Goal: Information Seeking & Learning: Learn about a topic

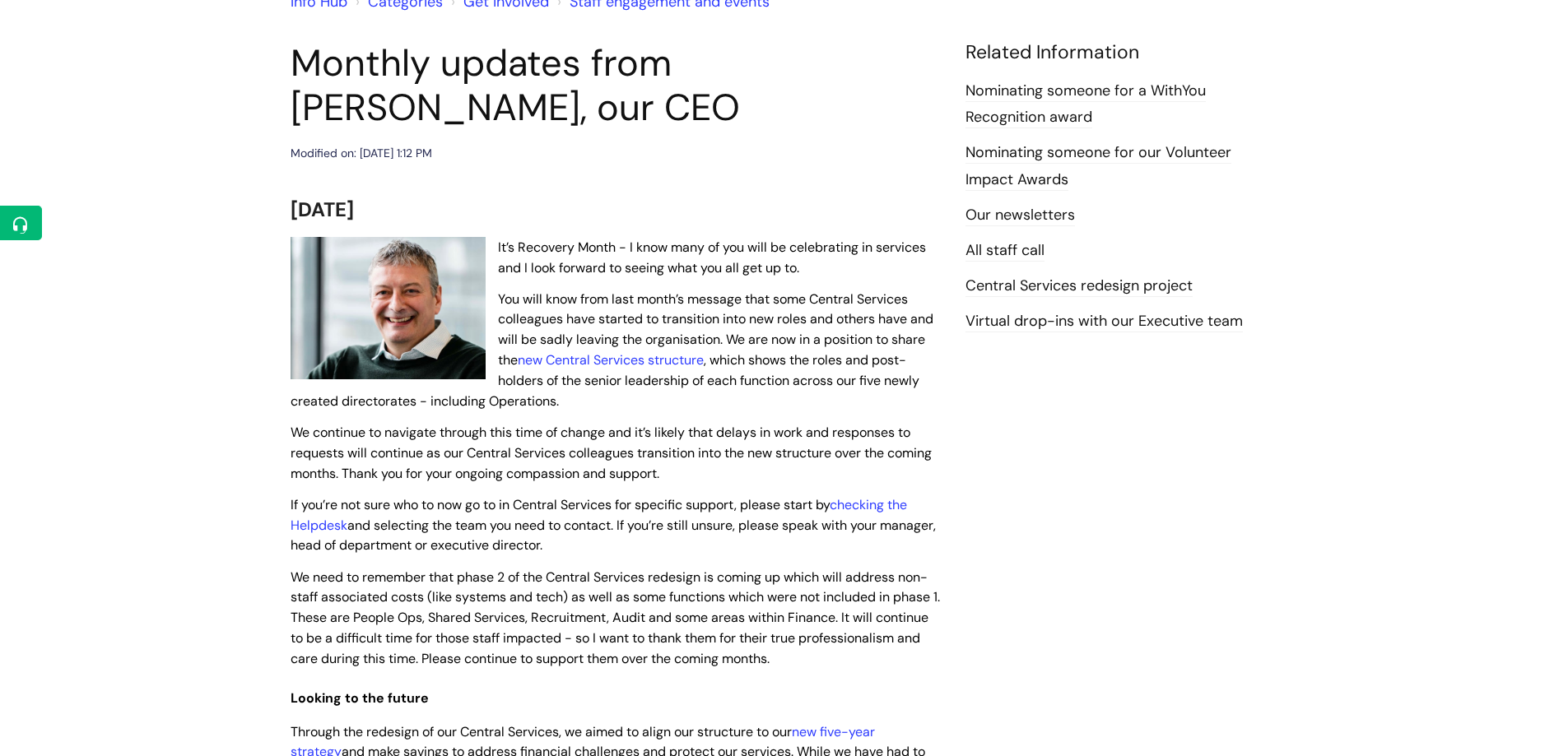
scroll to position [329, 0]
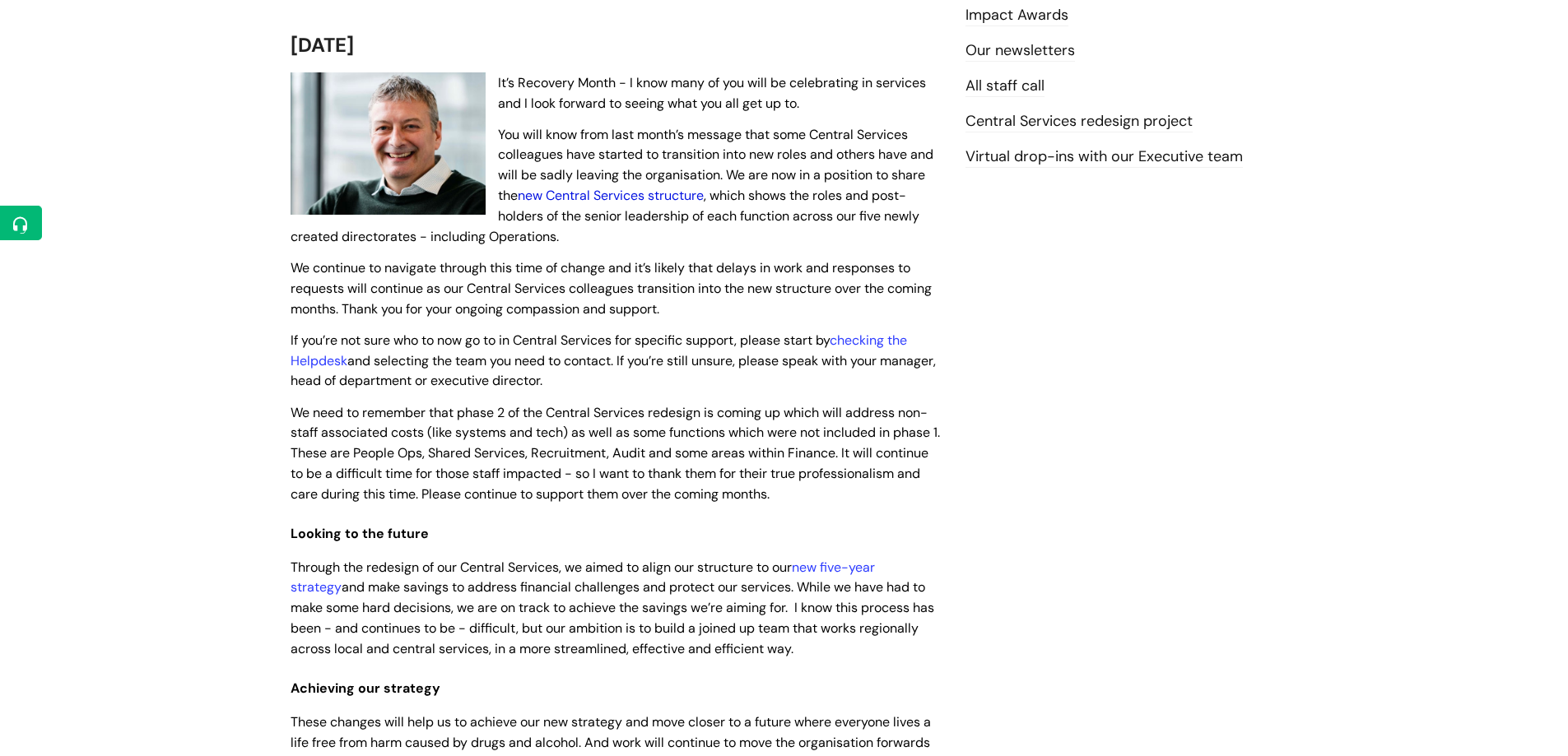
click at [596, 189] on link "new Central Services structure" at bounding box center [610, 195] width 186 height 17
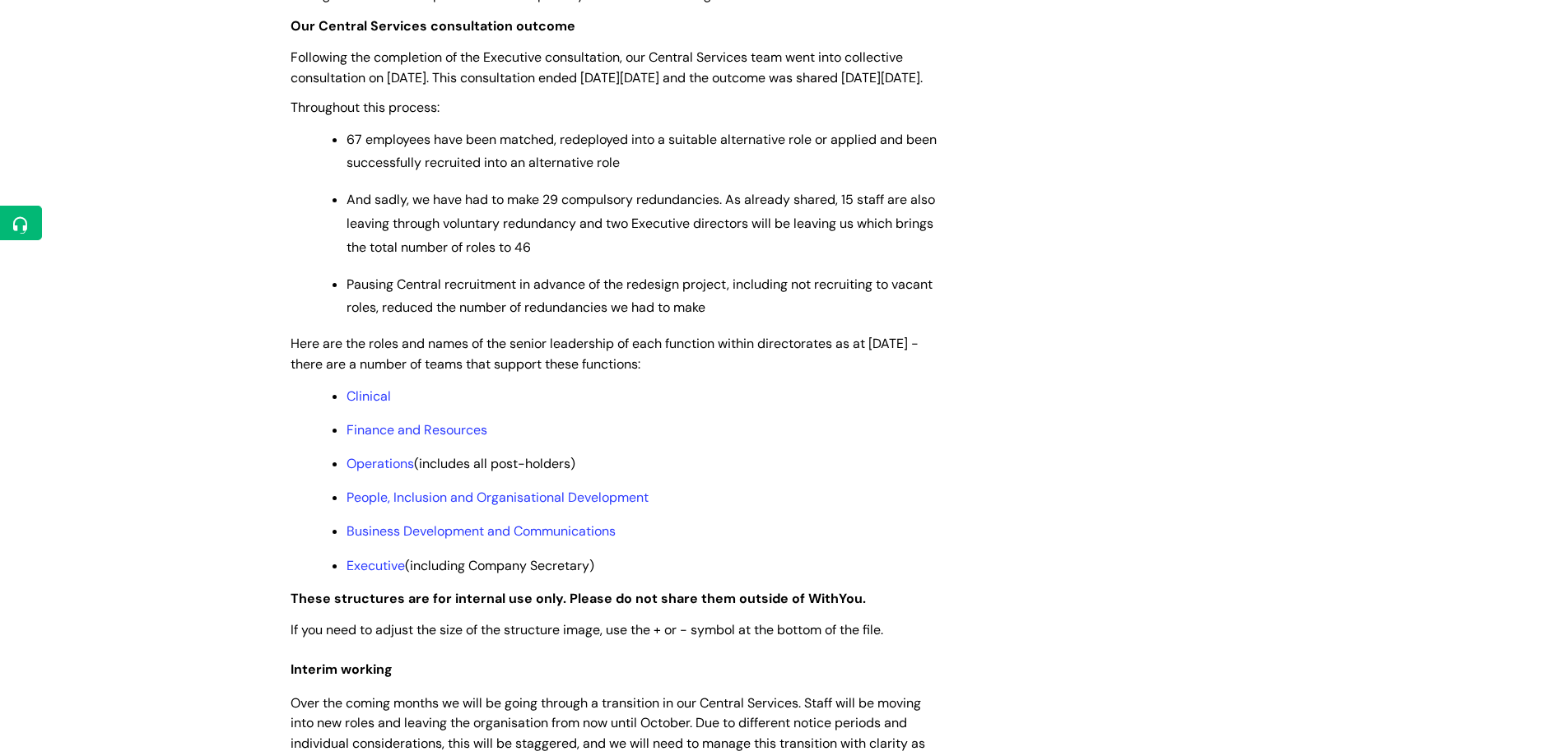
scroll to position [1234, 0]
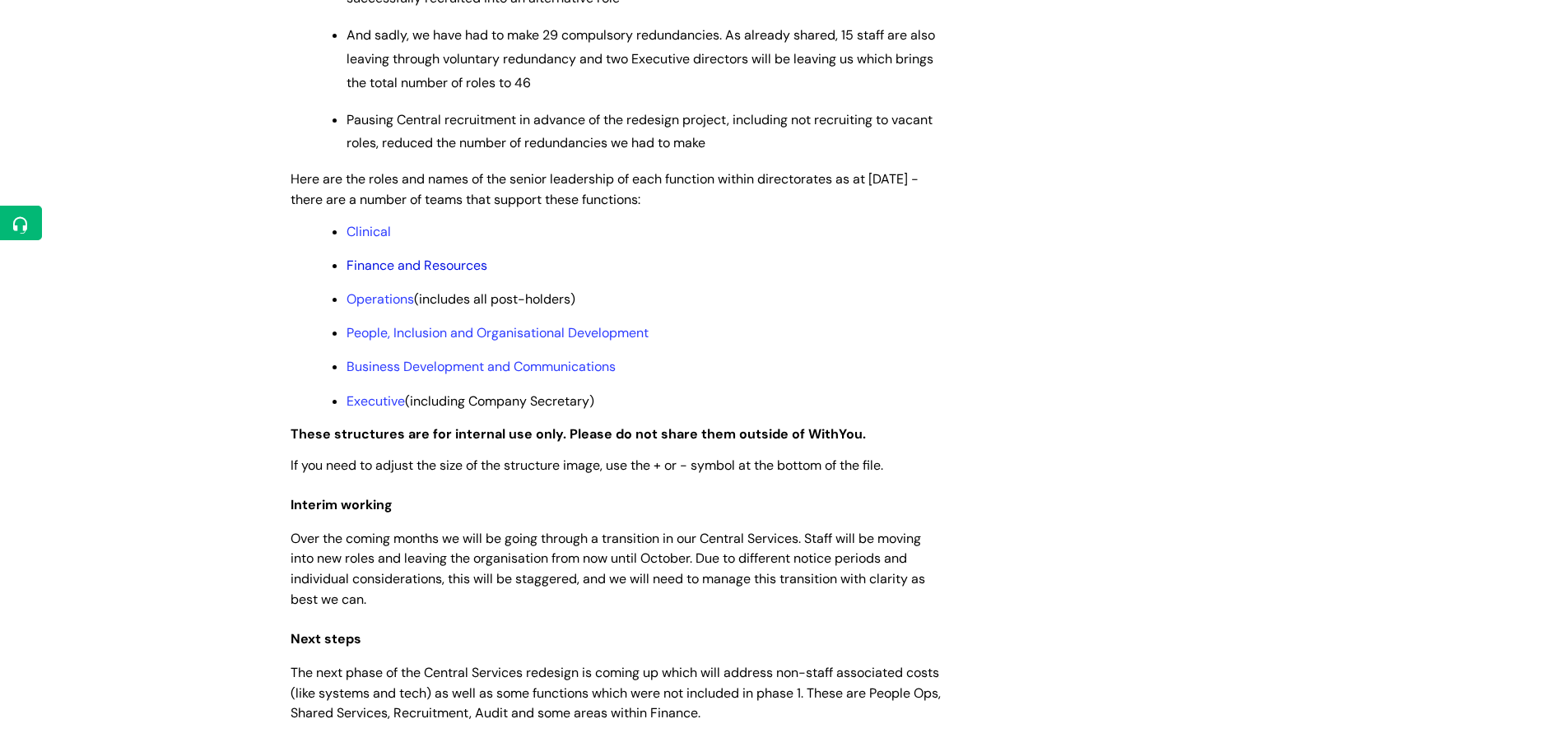
click at [392, 274] on link "Finance and Resources" at bounding box center [417, 265] width 141 height 17
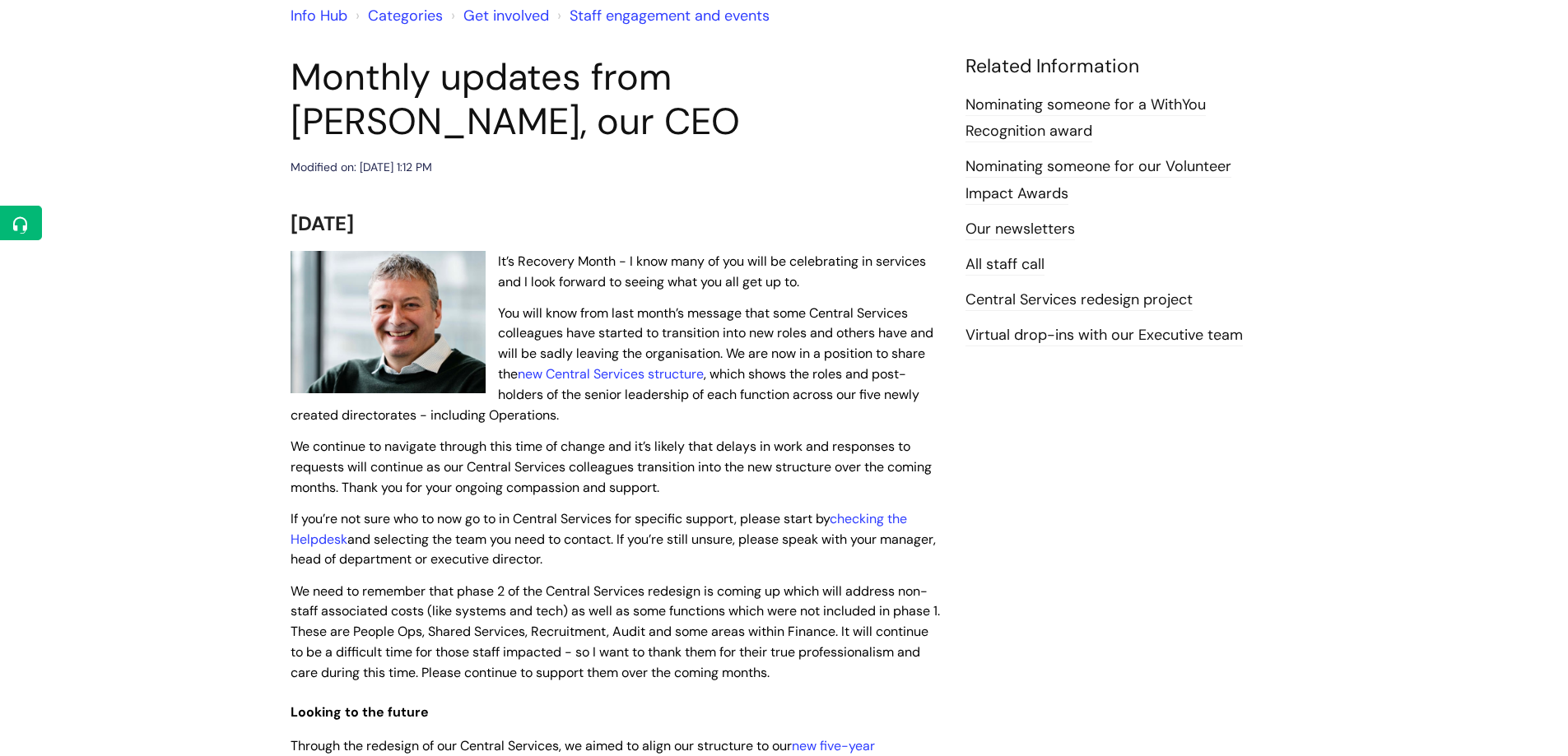
scroll to position [165, 0]
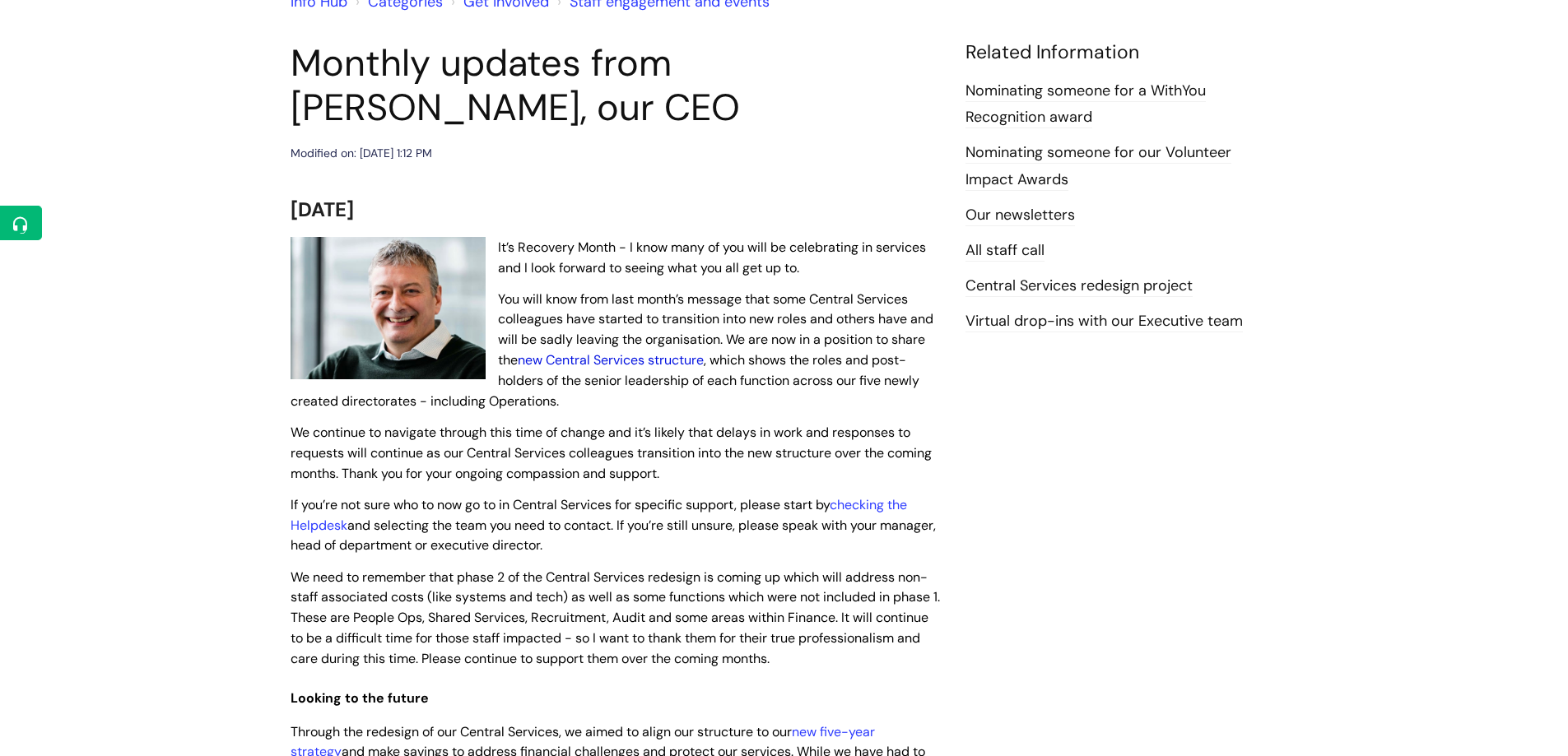
click at [634, 362] on link "new Central Services structure" at bounding box center [610, 360] width 186 height 17
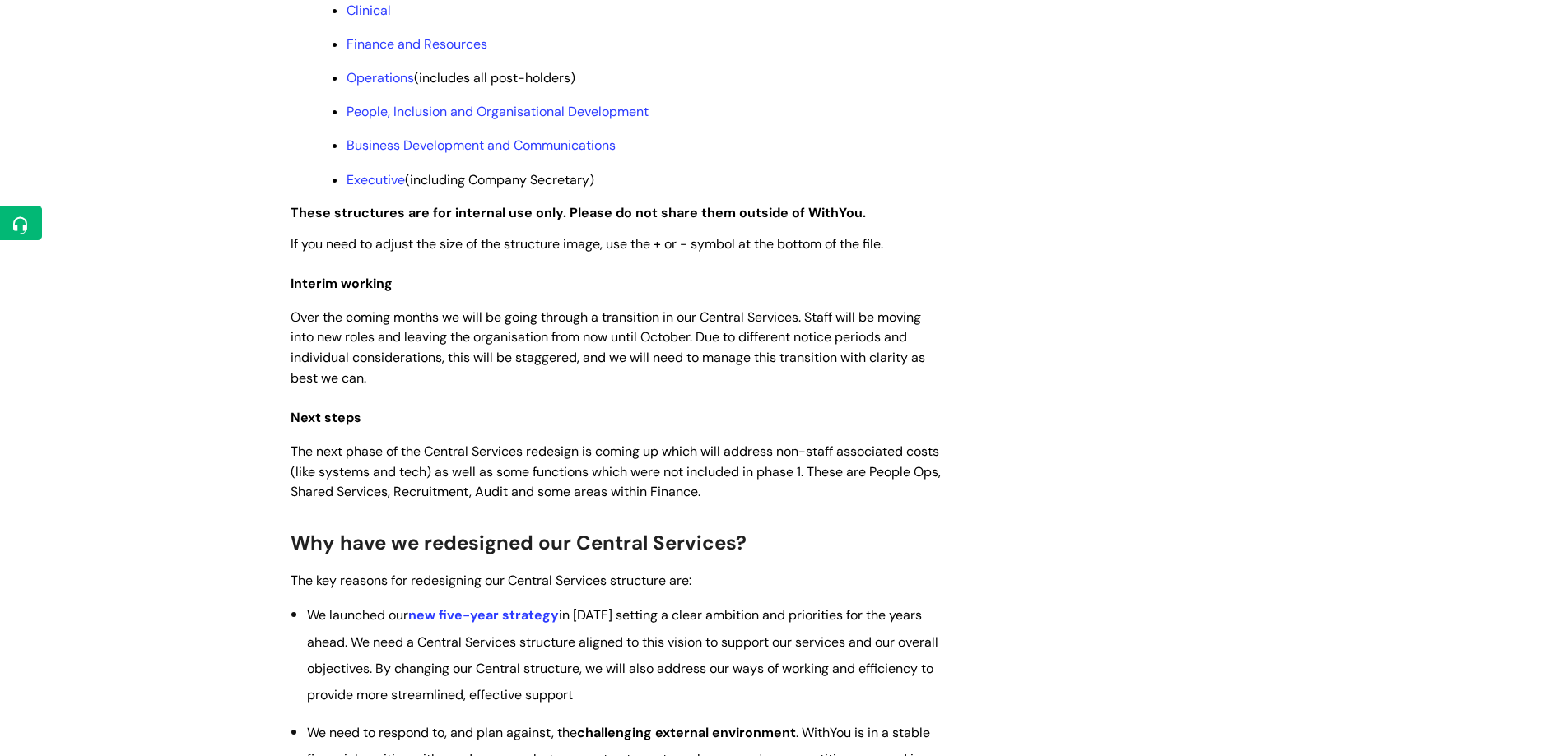
scroll to position [1234, 0]
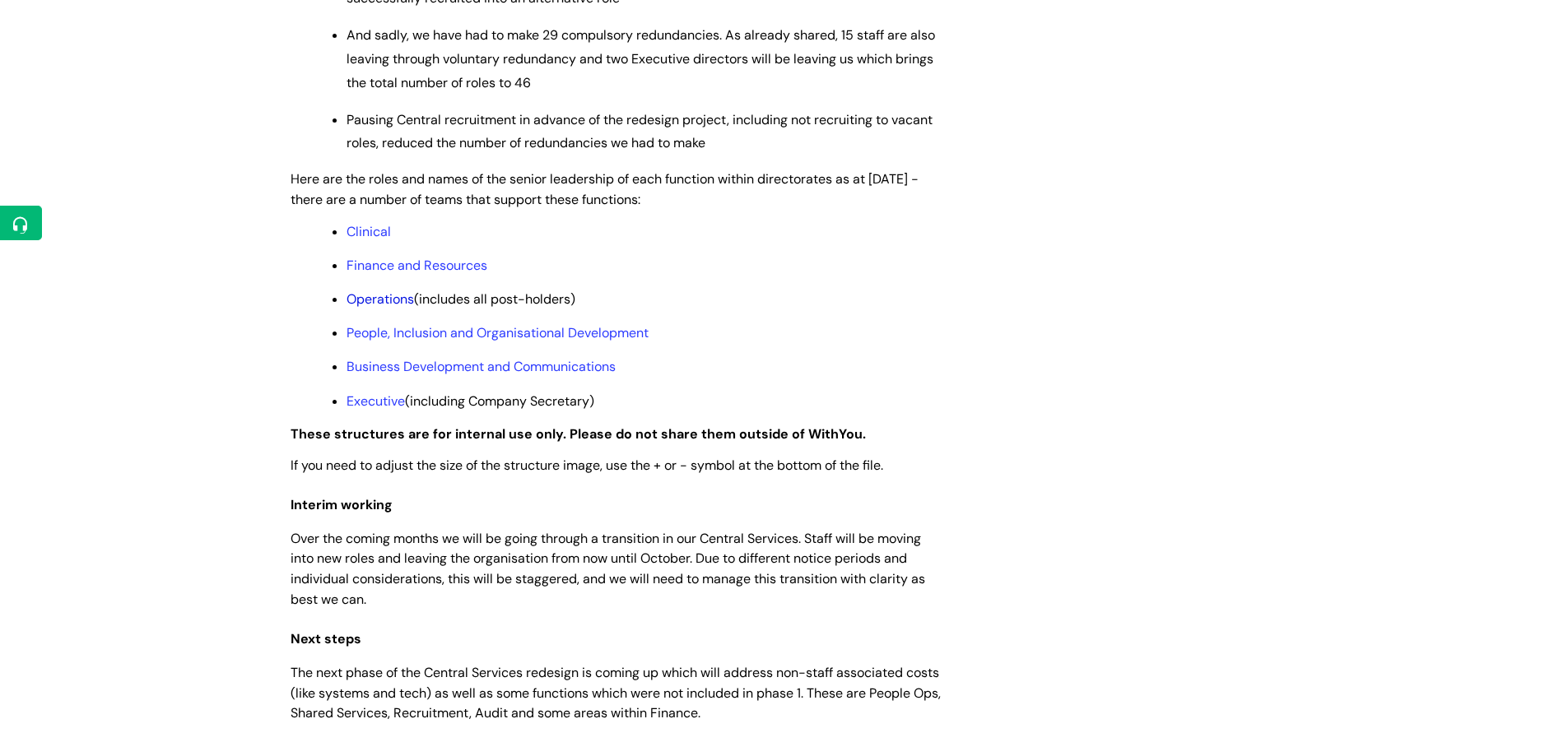
click at [383, 307] on link "Operations" at bounding box center [380, 298] width 68 height 17
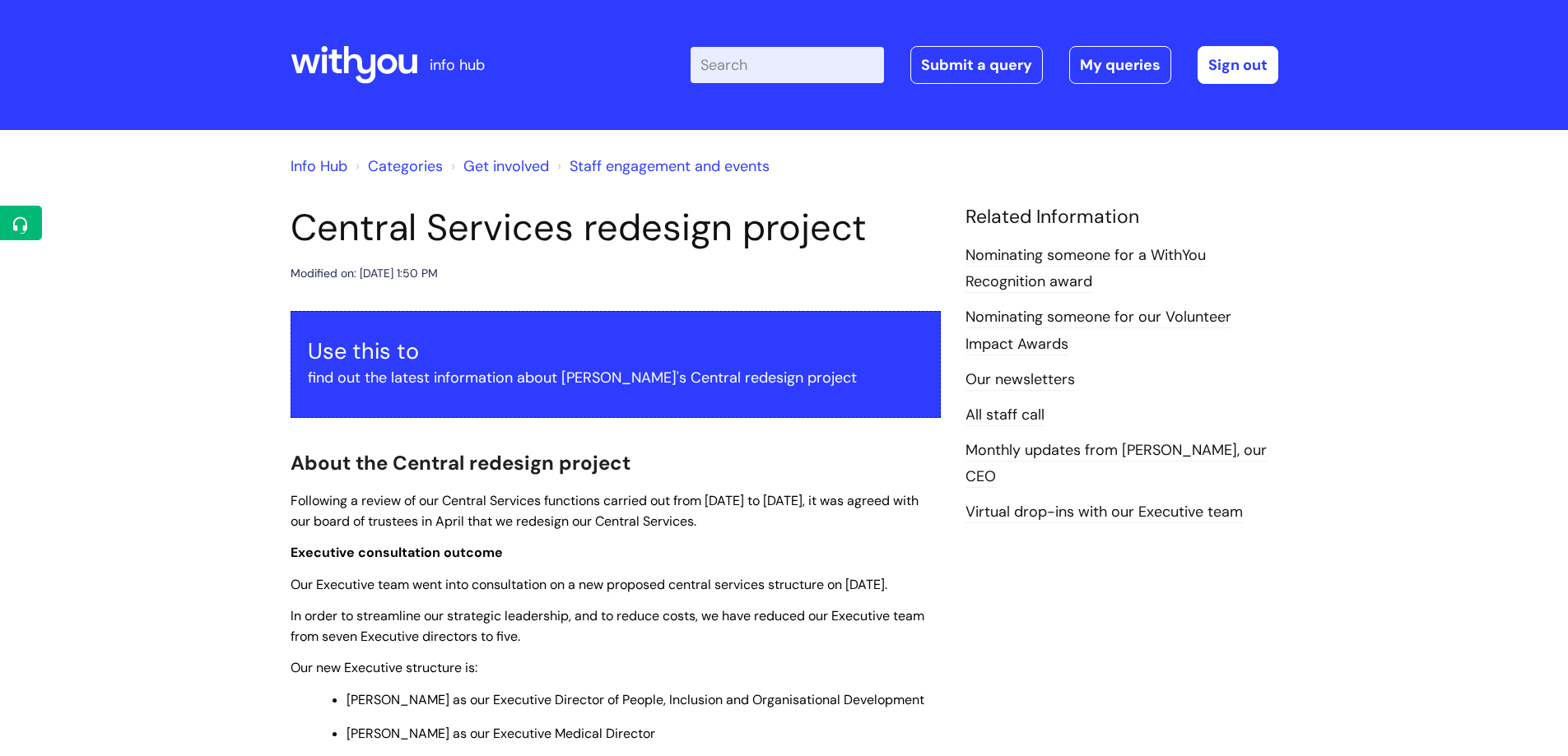
scroll to position [1234, 0]
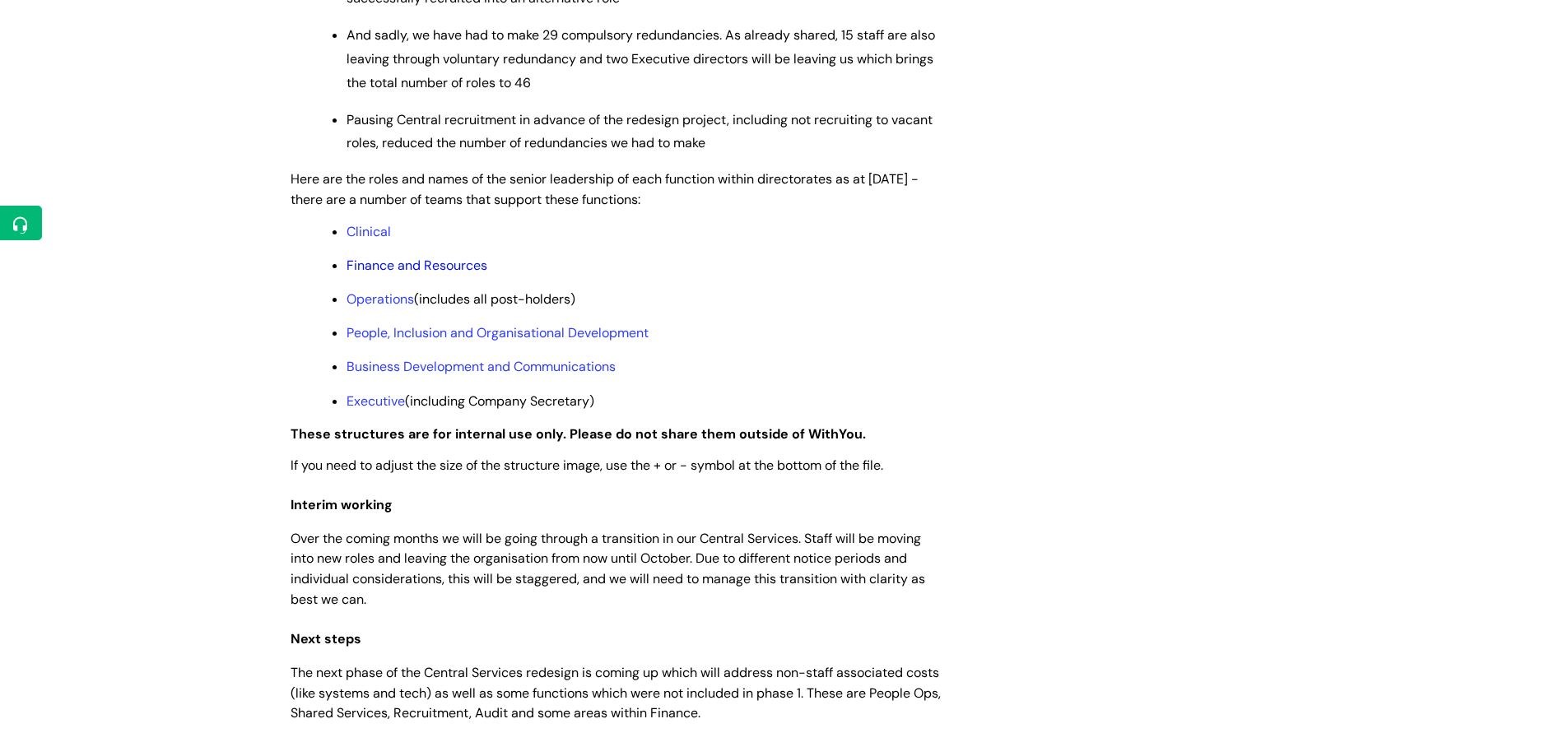
click at [380, 274] on link "Finance and Resources" at bounding box center [417, 265] width 141 height 17
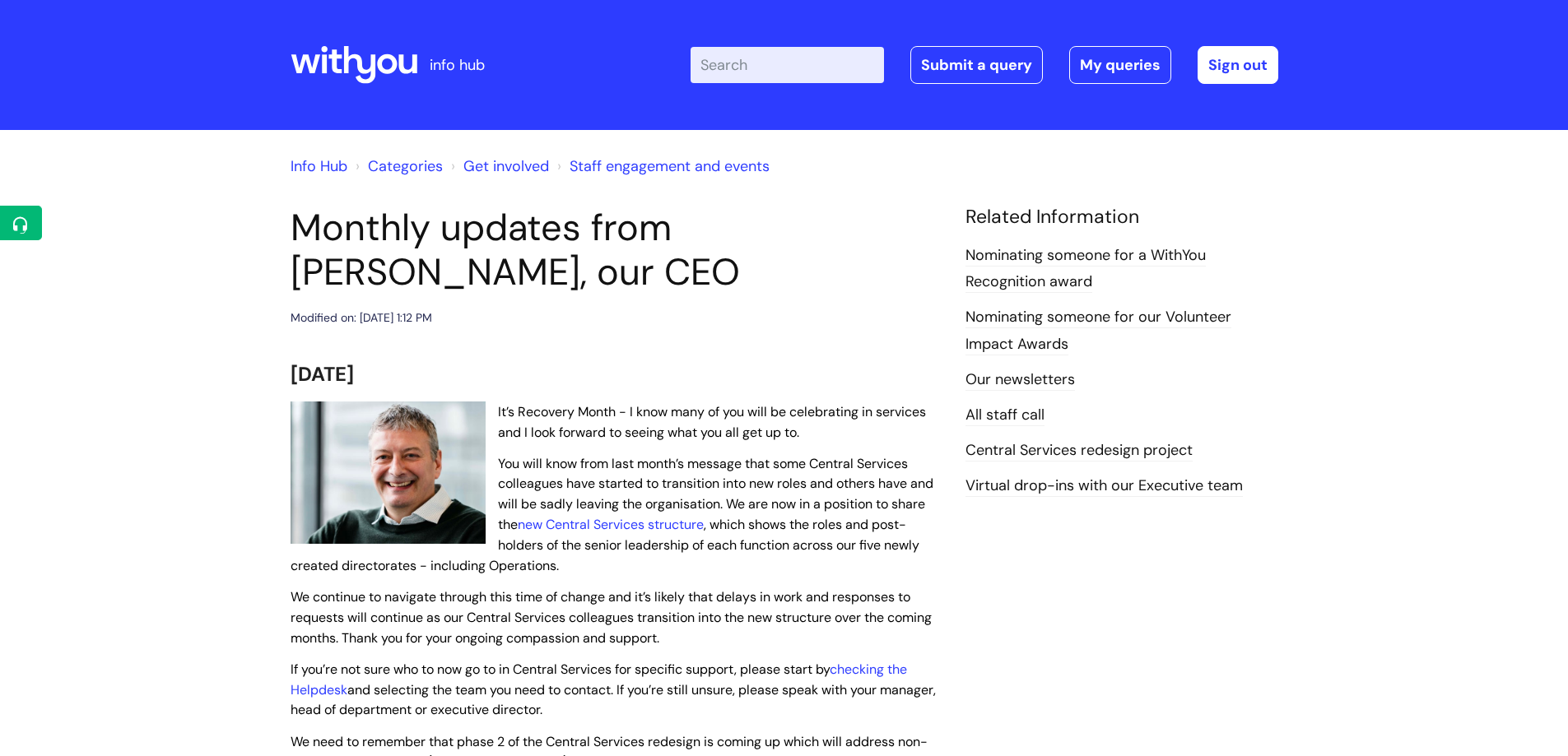
click at [372, 68] on icon at bounding box center [359, 65] width 32 height 38
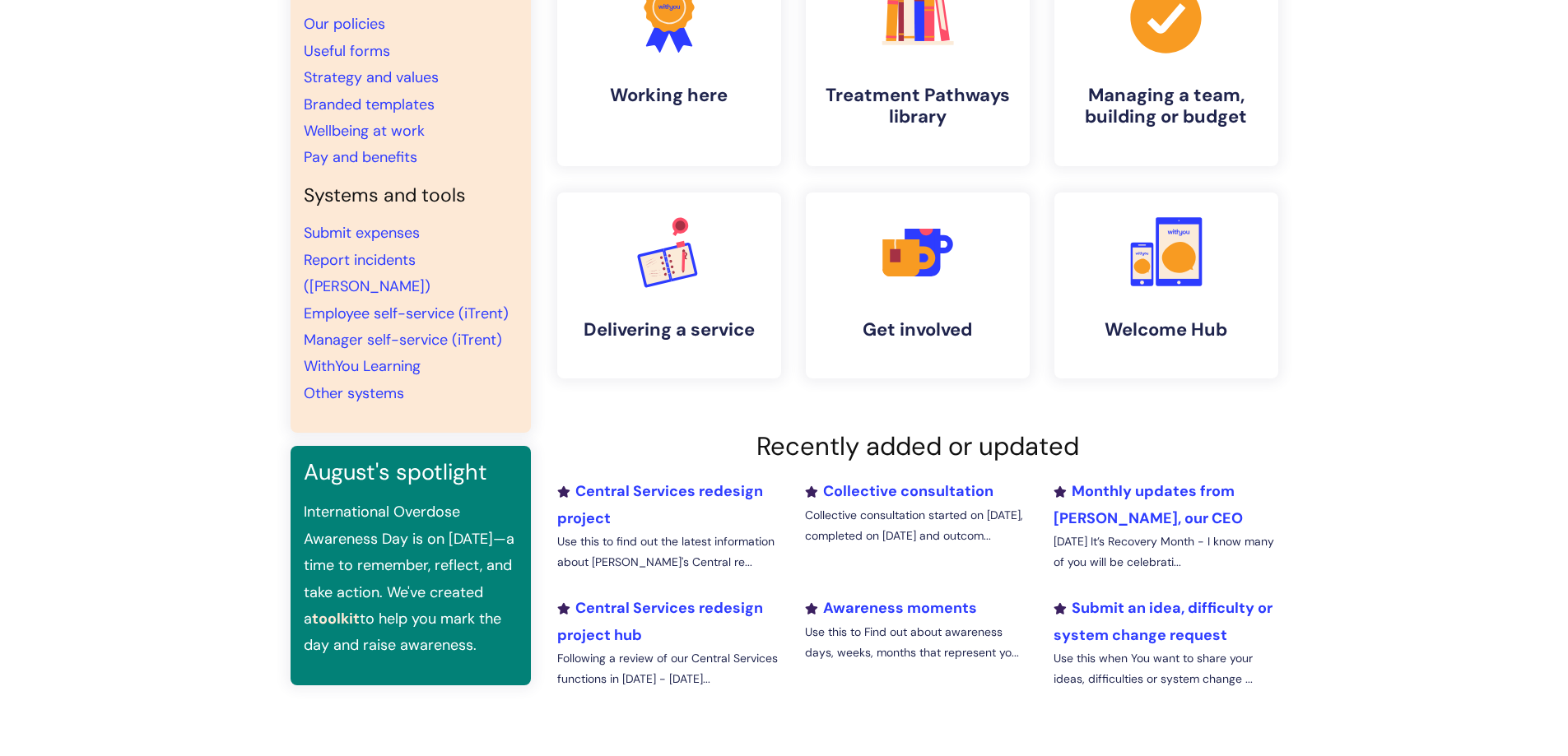
scroll to position [247, 0]
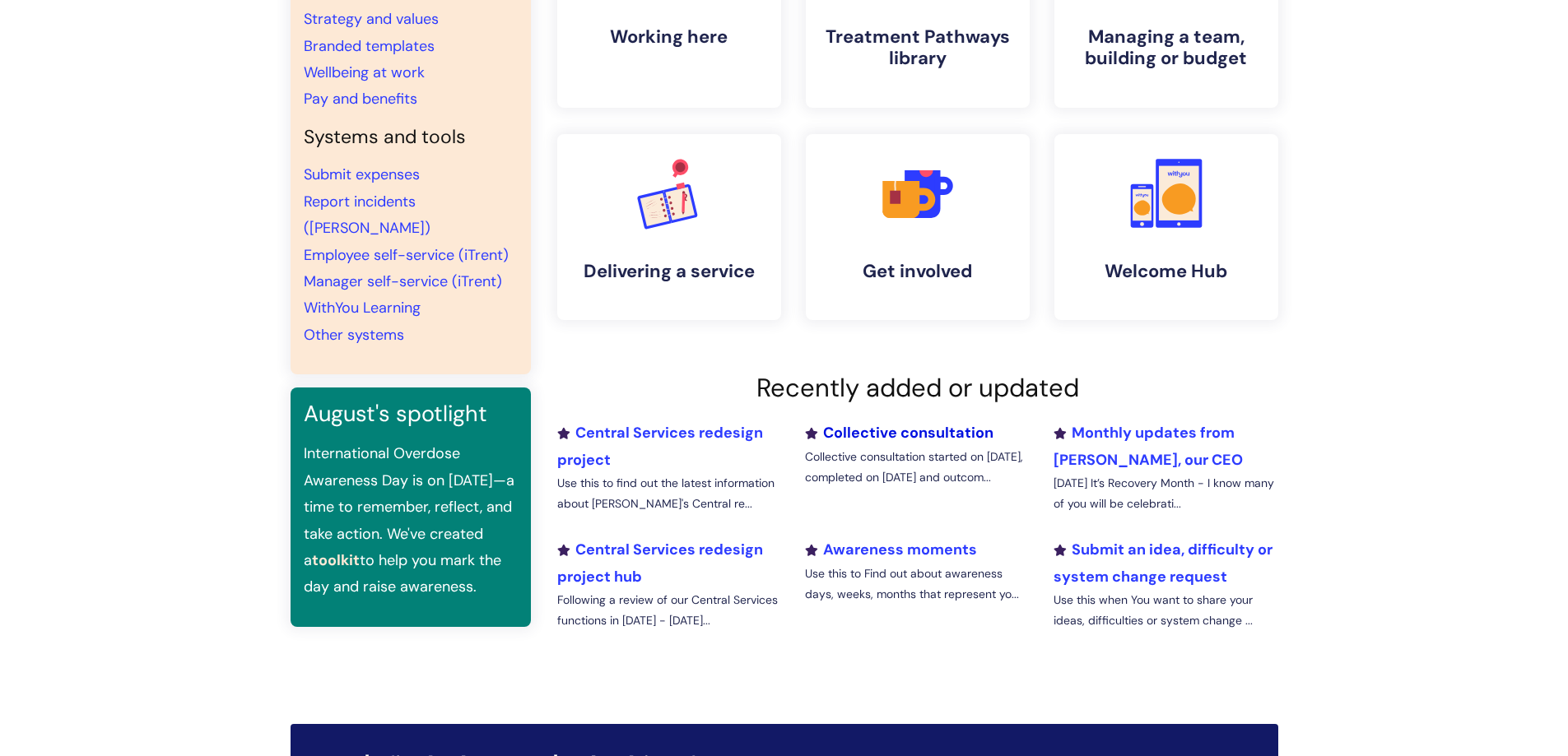
click at [934, 432] on link "Collective consultation" at bounding box center [899, 433] width 188 height 20
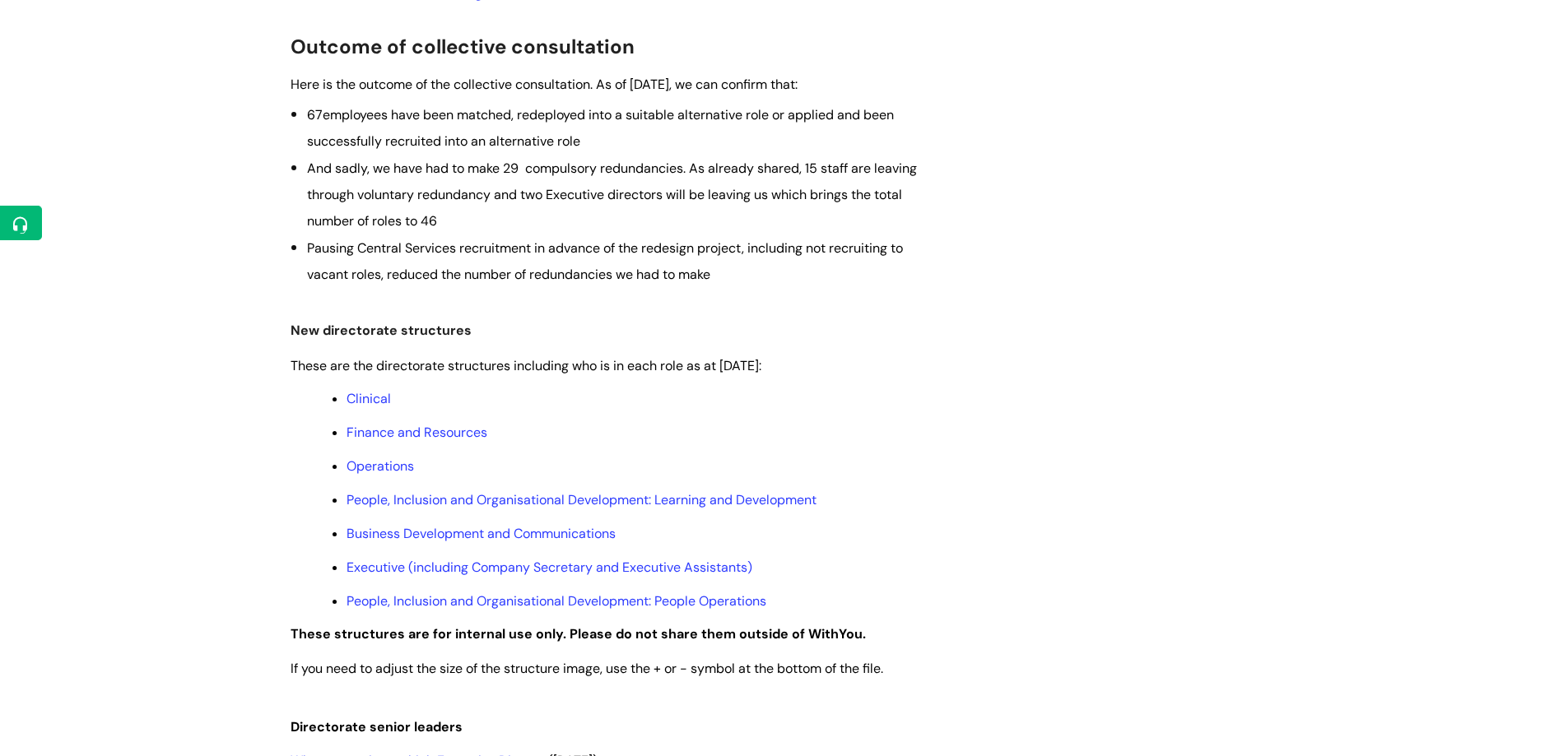
scroll to position [741, 0]
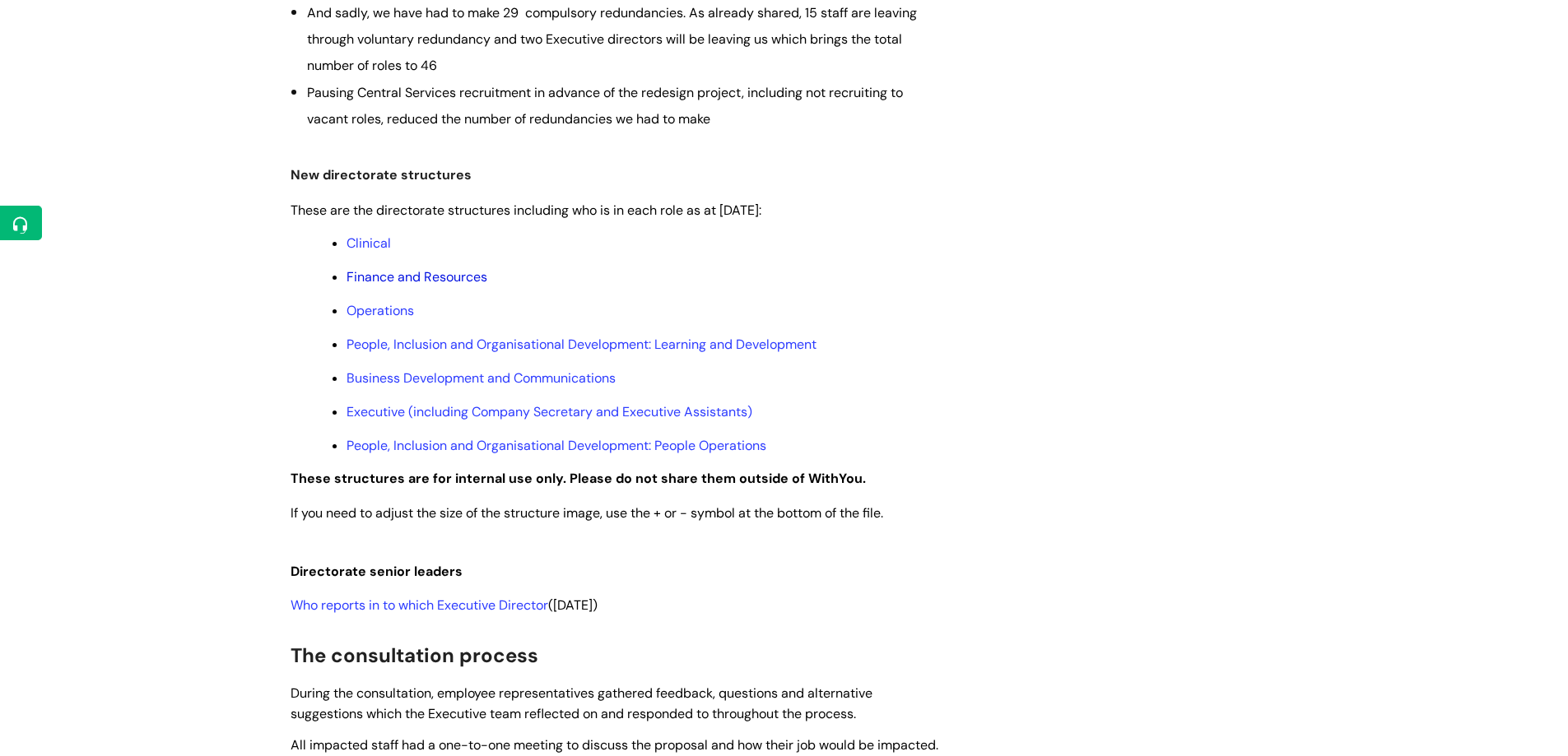
click at [417, 279] on link "Finance and Resources" at bounding box center [417, 277] width 141 height 17
